Goal: Task Accomplishment & Management: Use online tool/utility

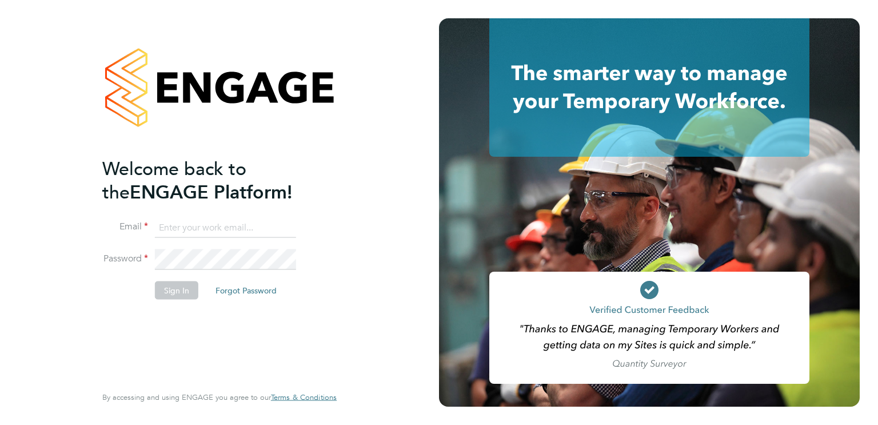
type input "[EMAIL_ADDRESS][PERSON_NAME][DOMAIN_NAME]"
click at [175, 290] on button "Sign In" at bounding box center [176, 290] width 43 height 18
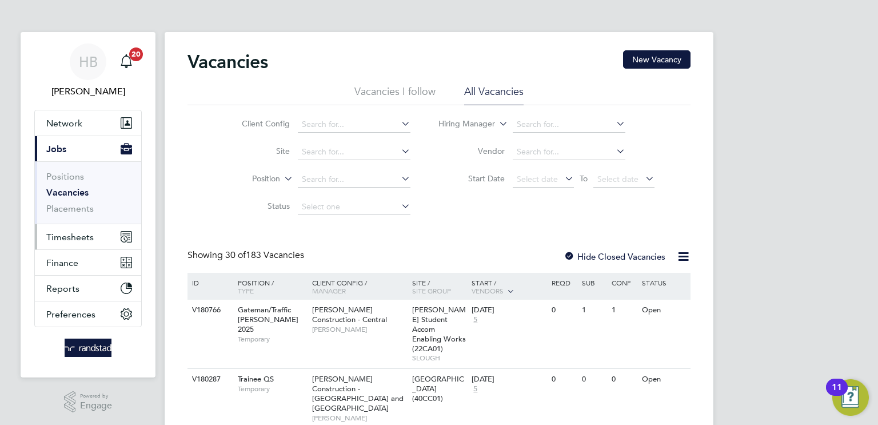
click at [84, 234] on span "Timesheets" at bounding box center [69, 236] width 47 height 11
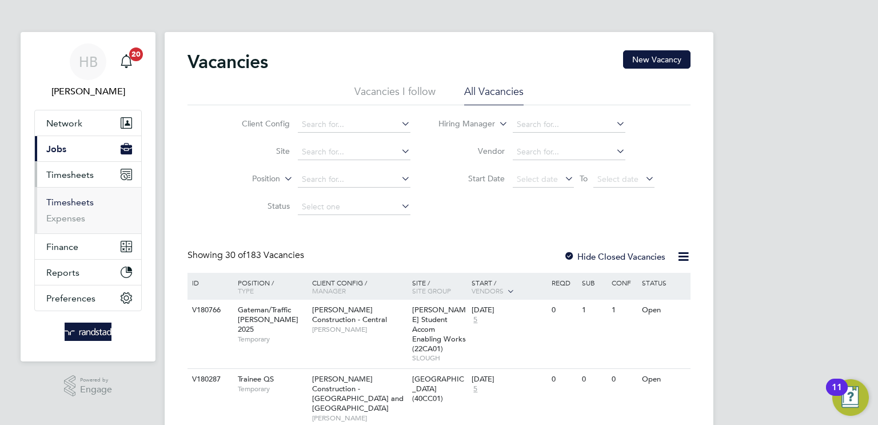
click at [63, 201] on link "Timesheets" at bounding box center [69, 202] width 47 height 11
